Goal: Task Accomplishment & Management: Use online tool/utility

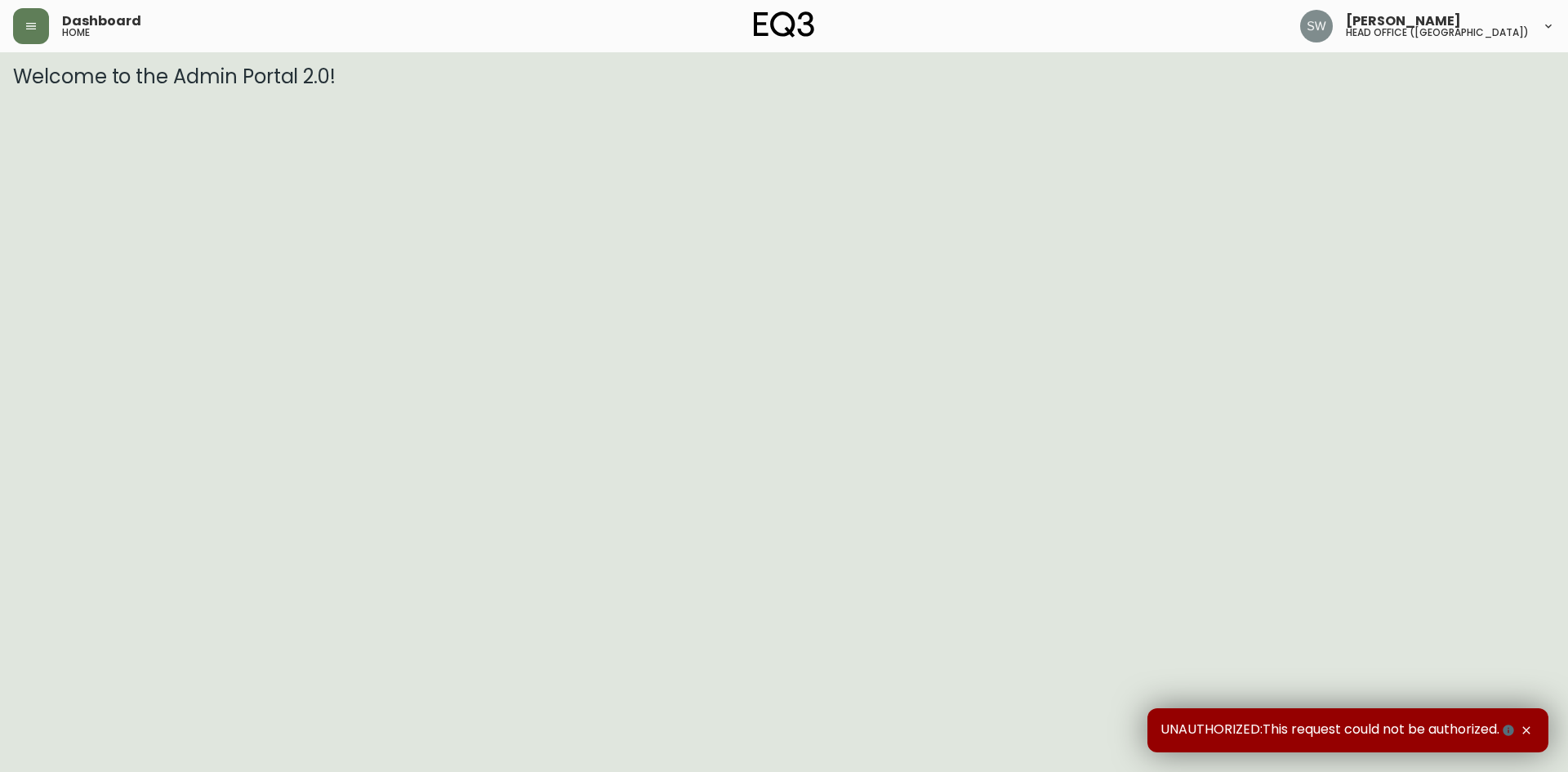
click at [1527, 727] on icon "button" at bounding box center [1527, 731] width 13 height 13
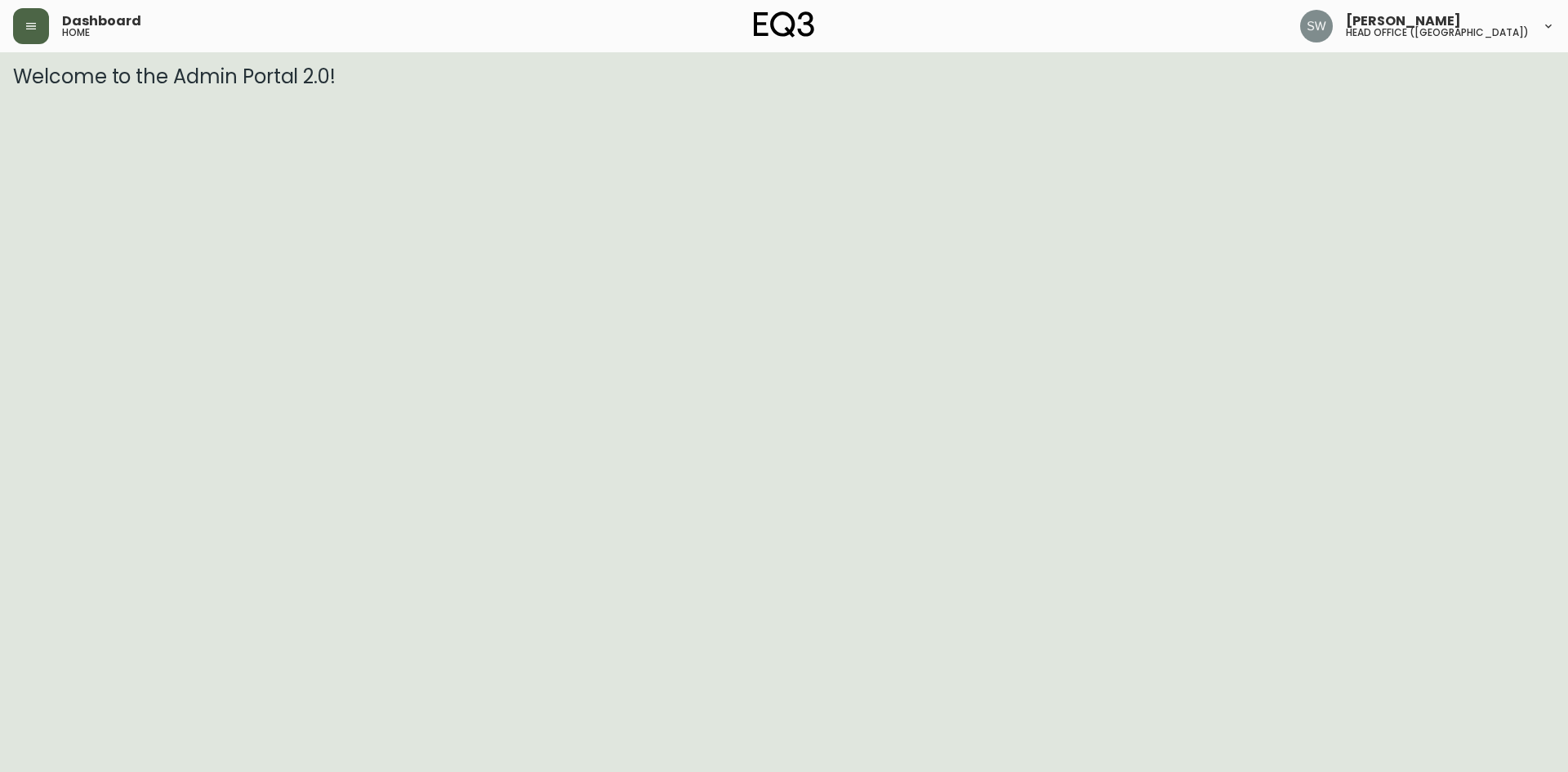
click at [26, 33] on button "button" at bounding box center [31, 26] width 36 height 36
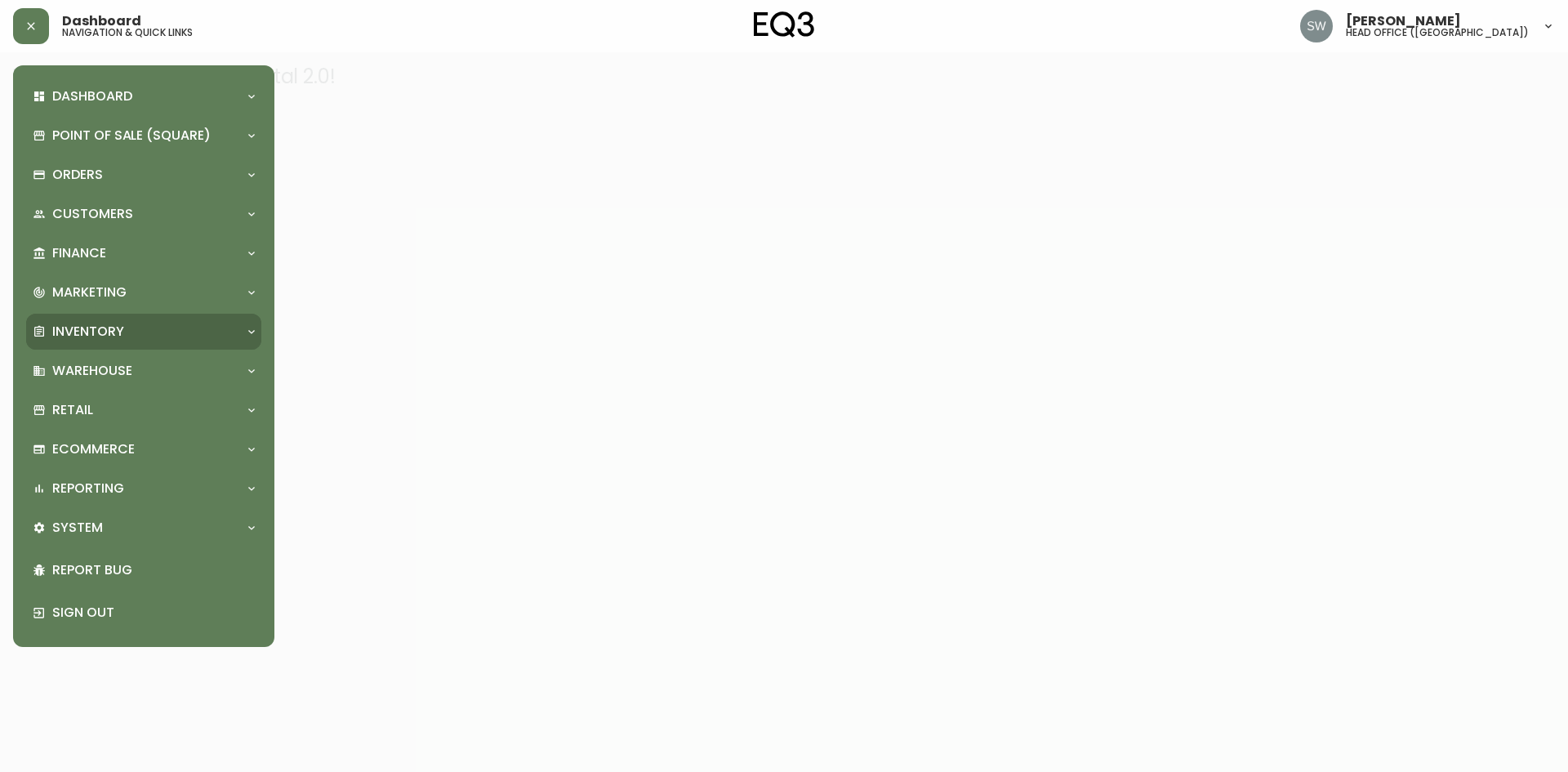
click at [74, 326] on p "Inventory" at bounding box center [88, 332] width 72 height 18
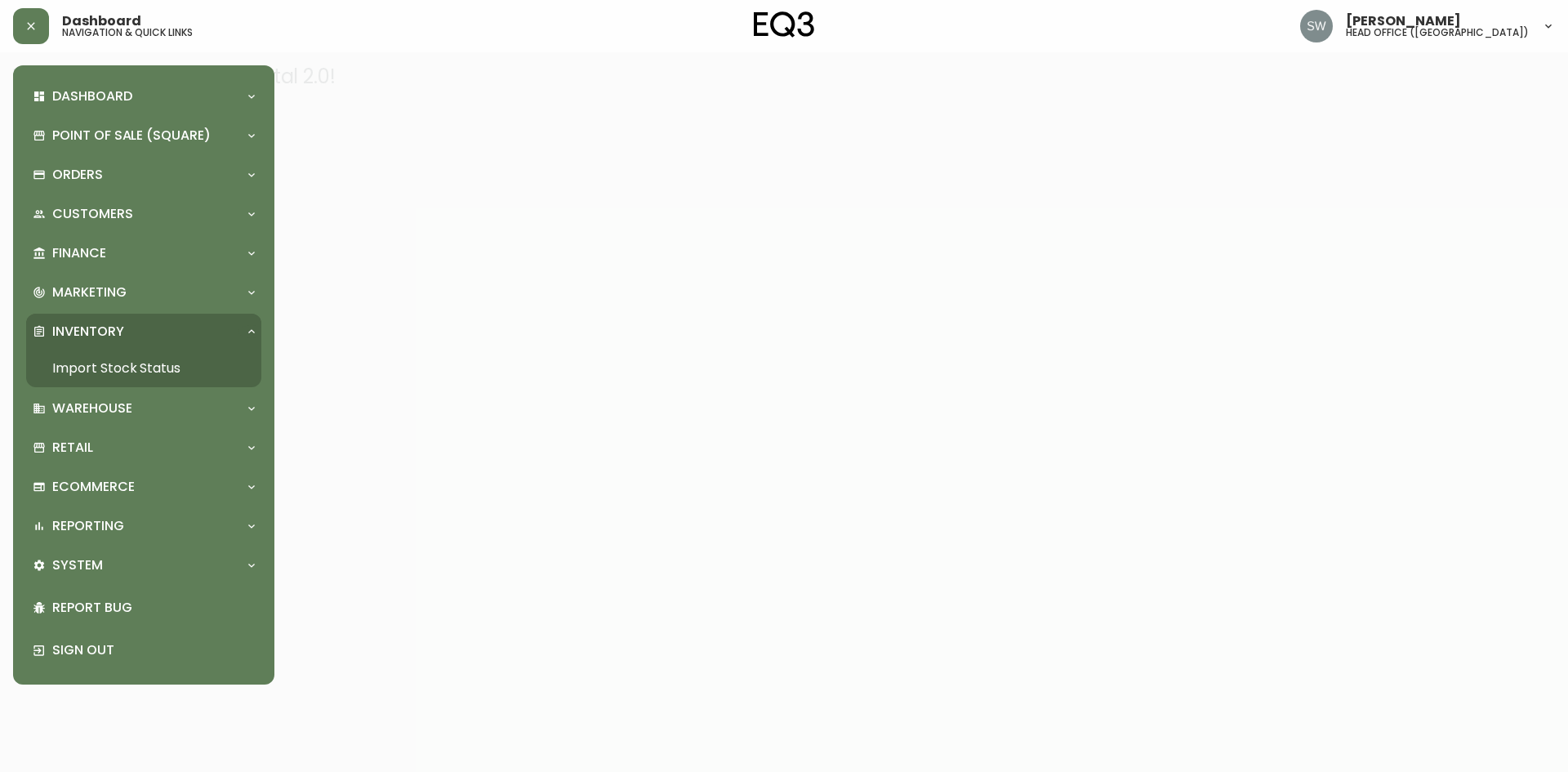
click at [74, 365] on link "Import Stock Status" at bounding box center [143, 369] width 235 height 38
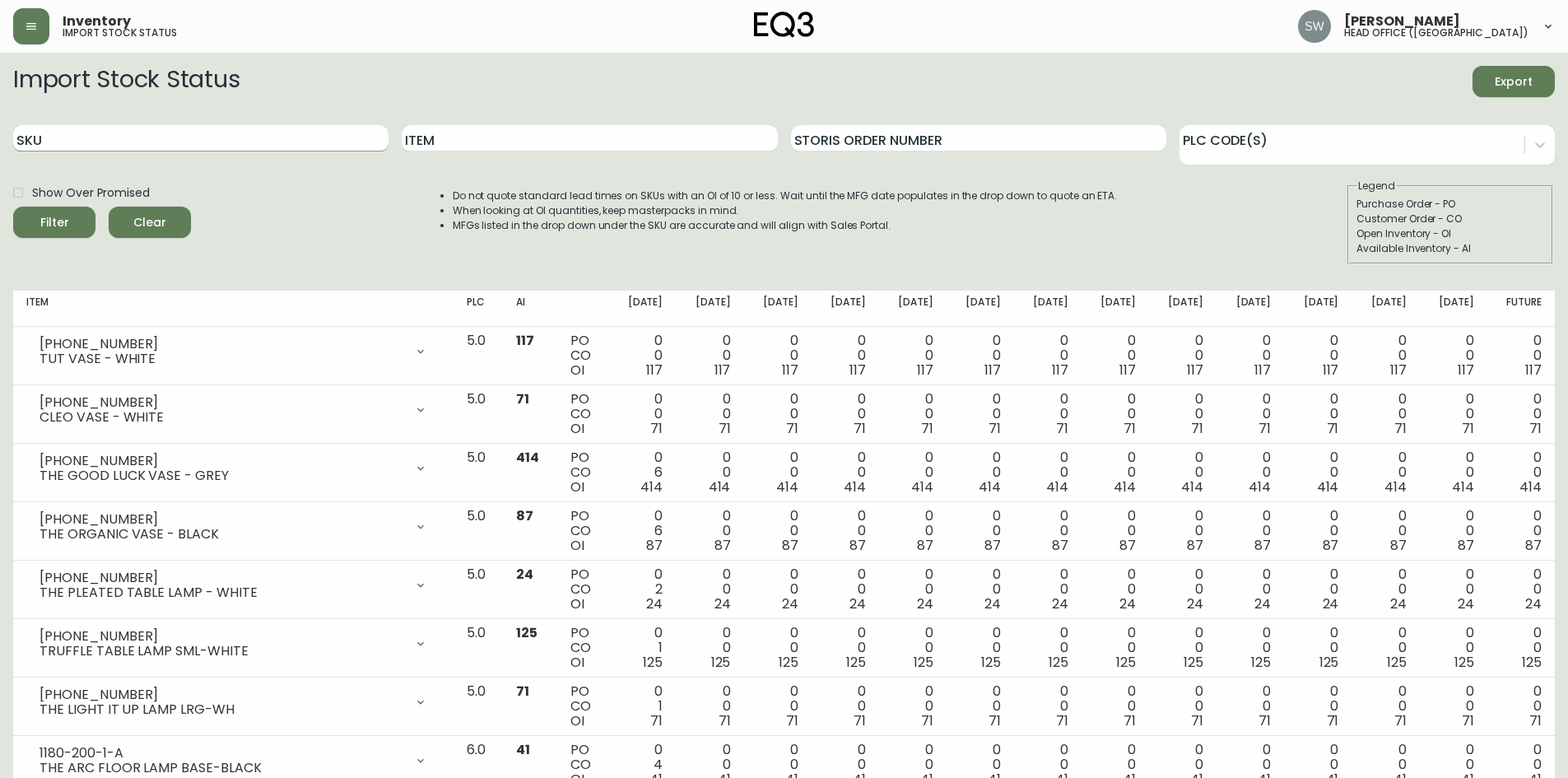
click at [165, 127] on input "SKU" at bounding box center [200, 138] width 375 height 26
click at [13, 206] on button "Filter" at bounding box center [54, 222] width 83 height 31
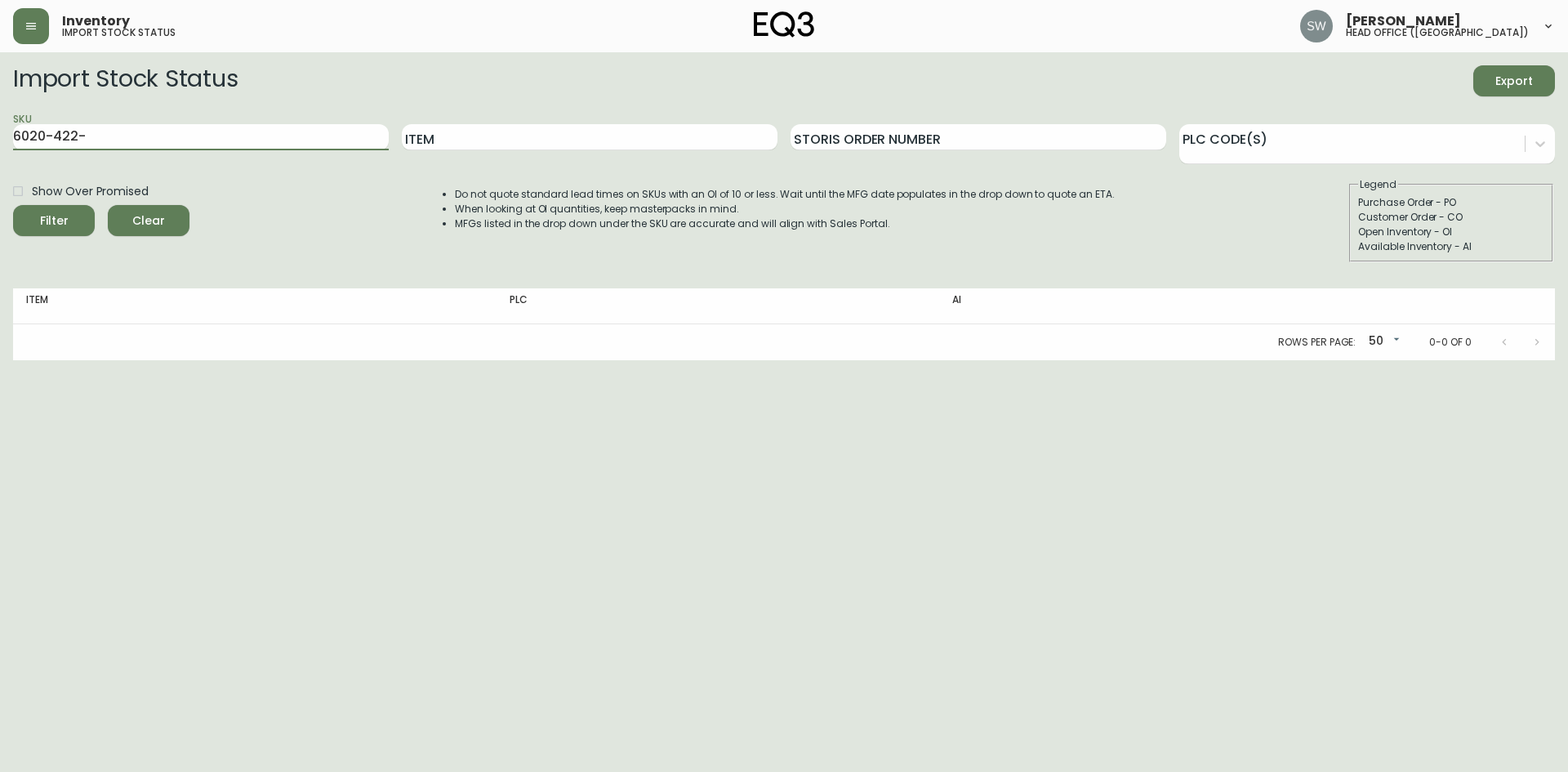
click at [13, 205] on button "Filter" at bounding box center [53, 220] width 82 height 31
drag, startPoint x: 98, startPoint y: 135, endPoint x: 49, endPoint y: 135, distance: 49.0
click at [49, 135] on input "6020-422-" at bounding box center [200, 137] width 376 height 26
click at [13, 205] on button "Filter" at bounding box center [53, 220] width 82 height 31
type input "6020"
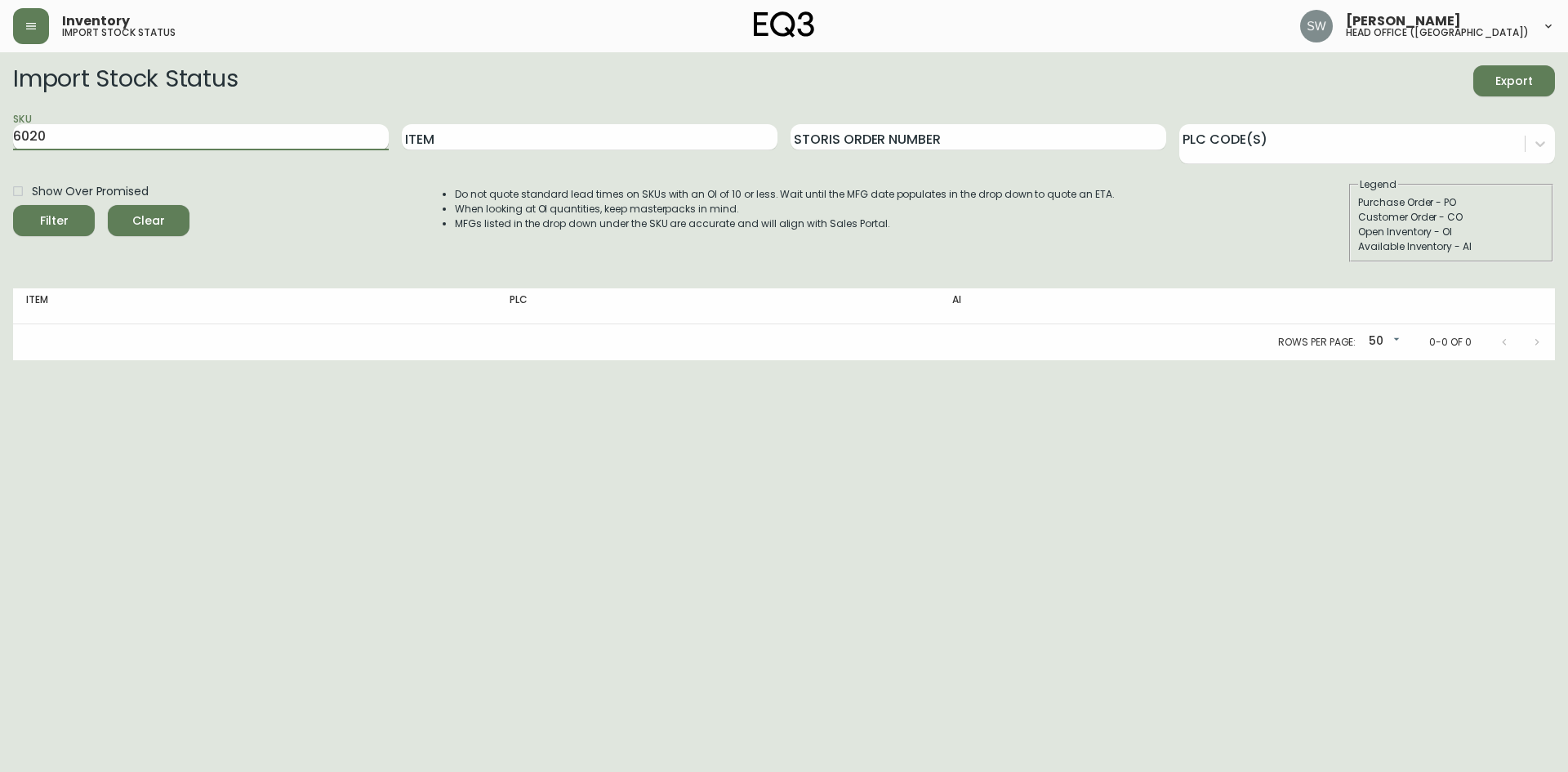
click at [13, 205] on button "Filter" at bounding box center [53, 220] width 82 height 31
